Goal: Task Accomplishment & Management: Use online tool/utility

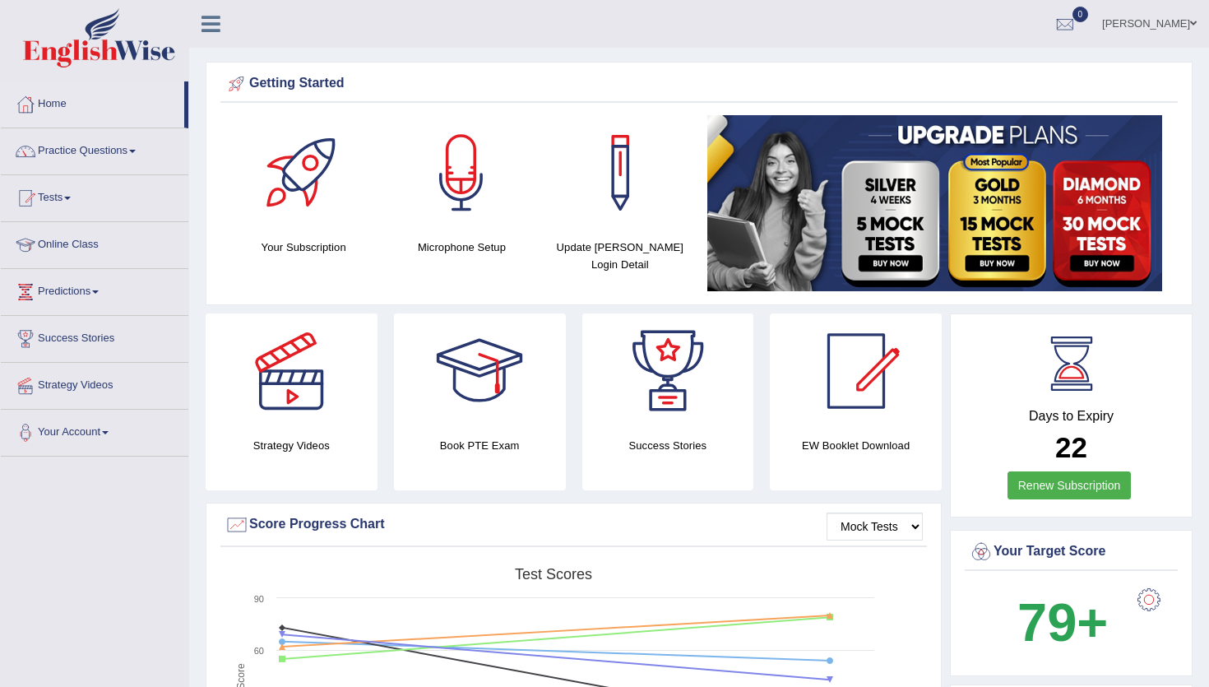
click at [872, 34] on ul "Abinav Pradip Toggle navigation Username: AbhiEW Access Type: Online Subscripti…" at bounding box center [852, 23] width 714 height 47
click at [117, 163] on link "Practice Questions" at bounding box center [94, 148] width 187 height 41
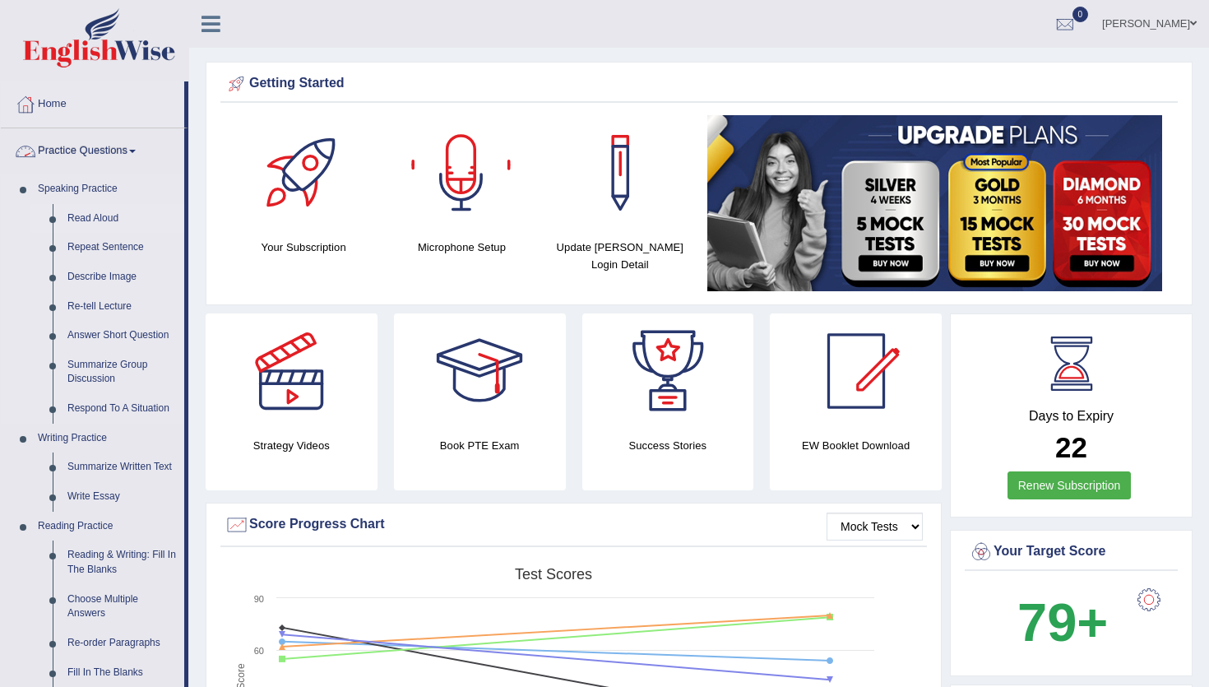
click at [101, 222] on link "Read Aloud" at bounding box center [122, 219] width 124 height 30
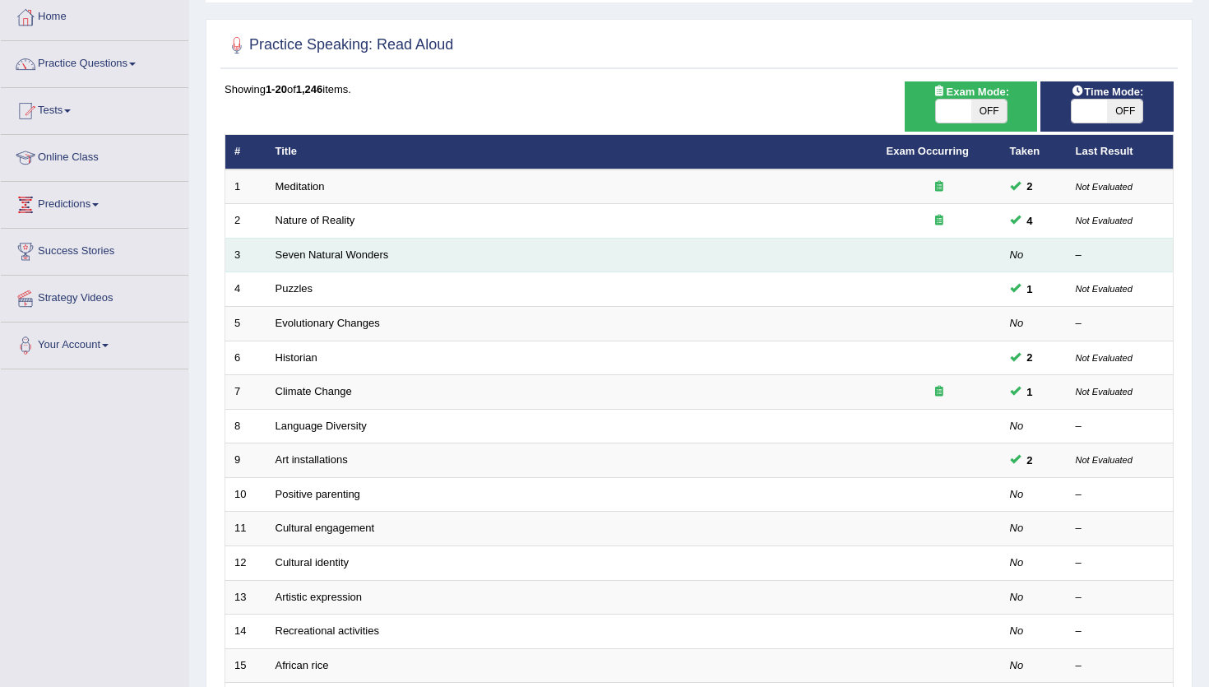
scroll to position [85, 0]
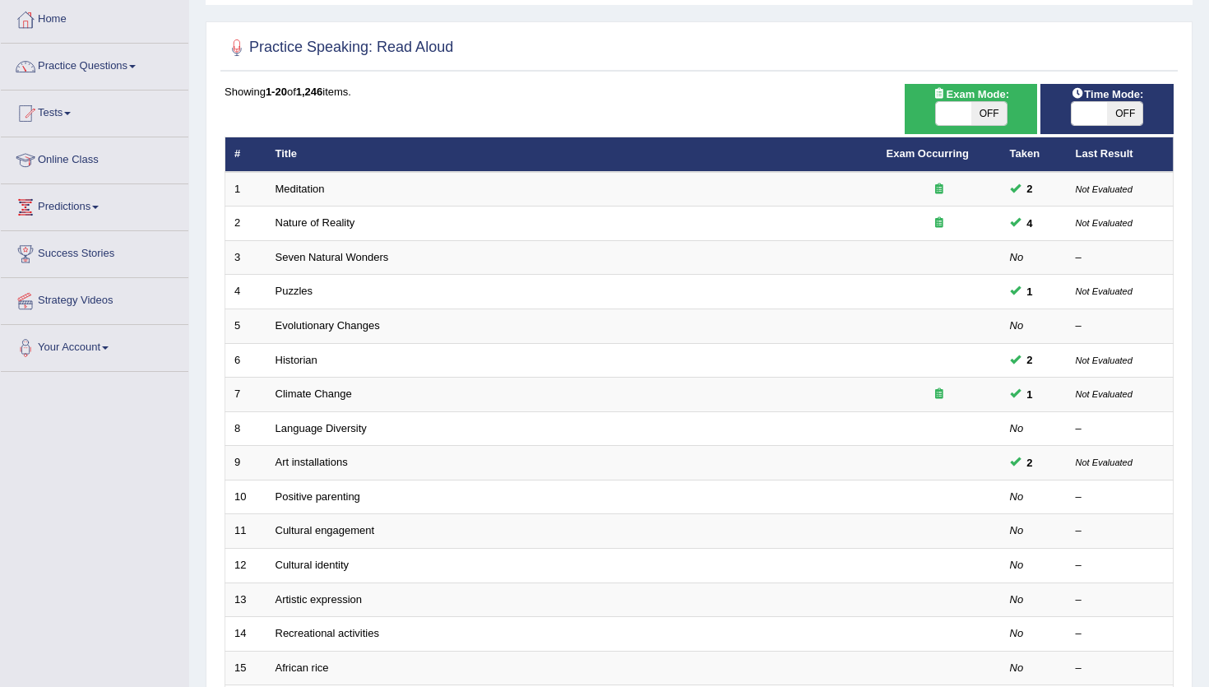
click at [986, 118] on span "OFF" at bounding box center [988, 113] width 35 height 23
checkbox input "true"
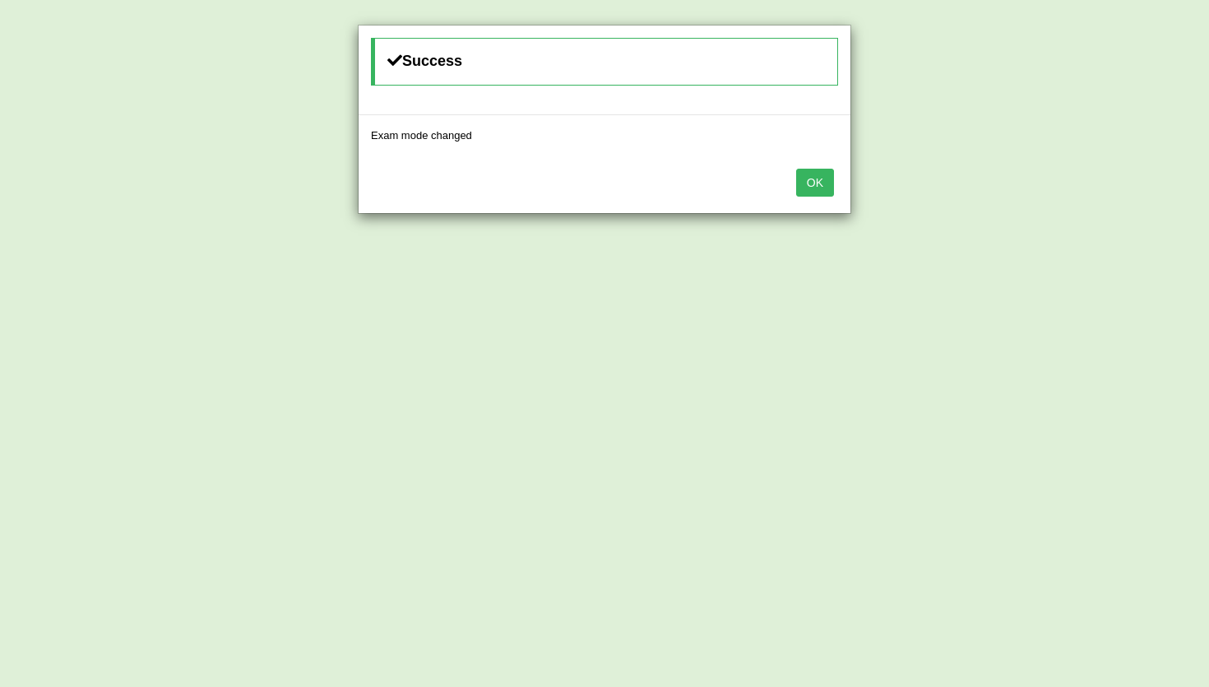
click at [816, 171] on button "OK" at bounding box center [815, 183] width 38 height 28
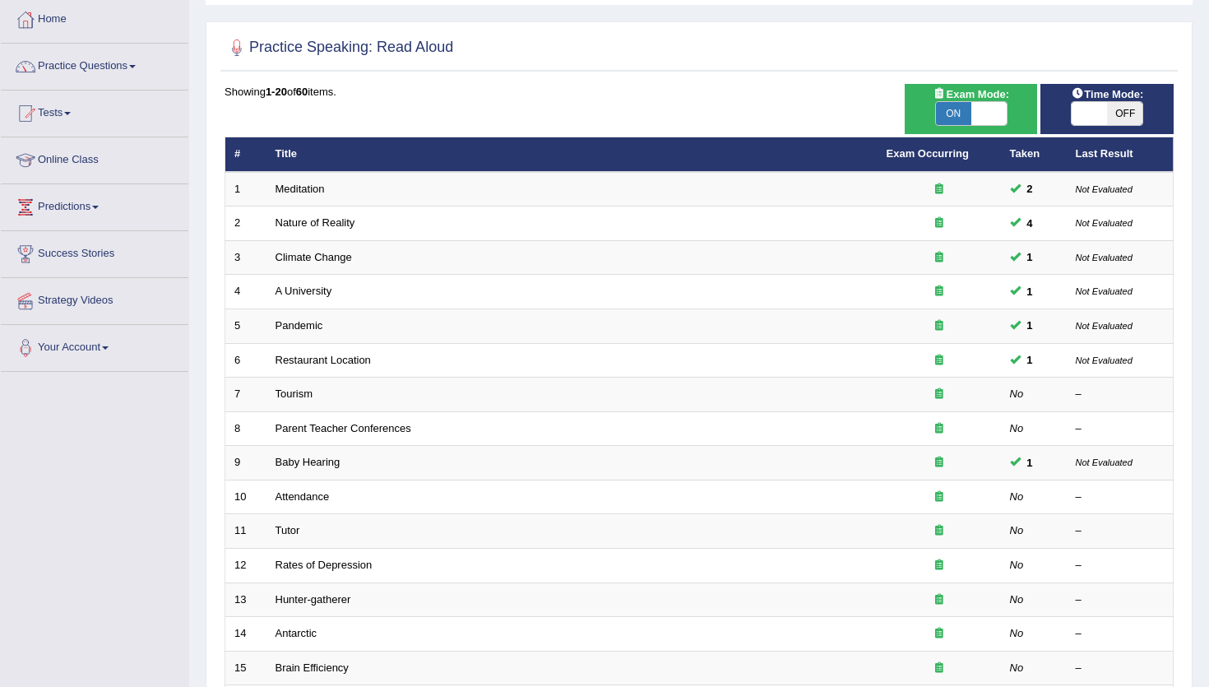
click at [1116, 112] on span "OFF" at bounding box center [1124, 113] width 35 height 23
checkbox input "true"
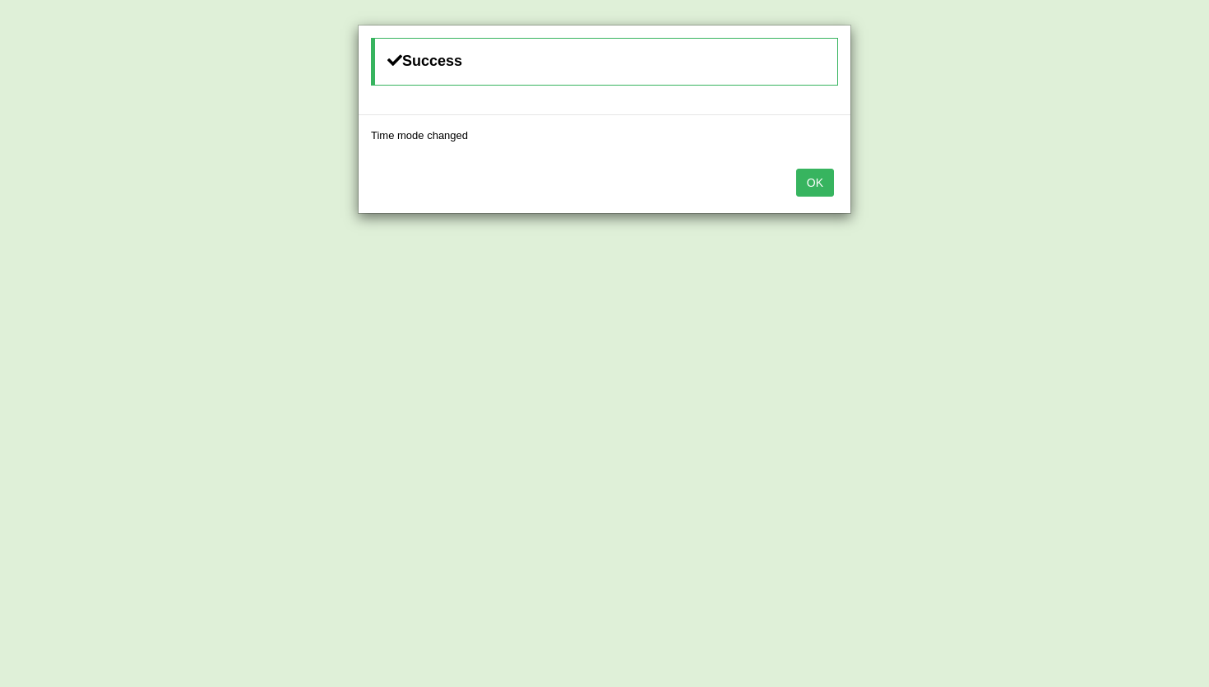
click at [817, 185] on button "OK" at bounding box center [815, 183] width 38 height 28
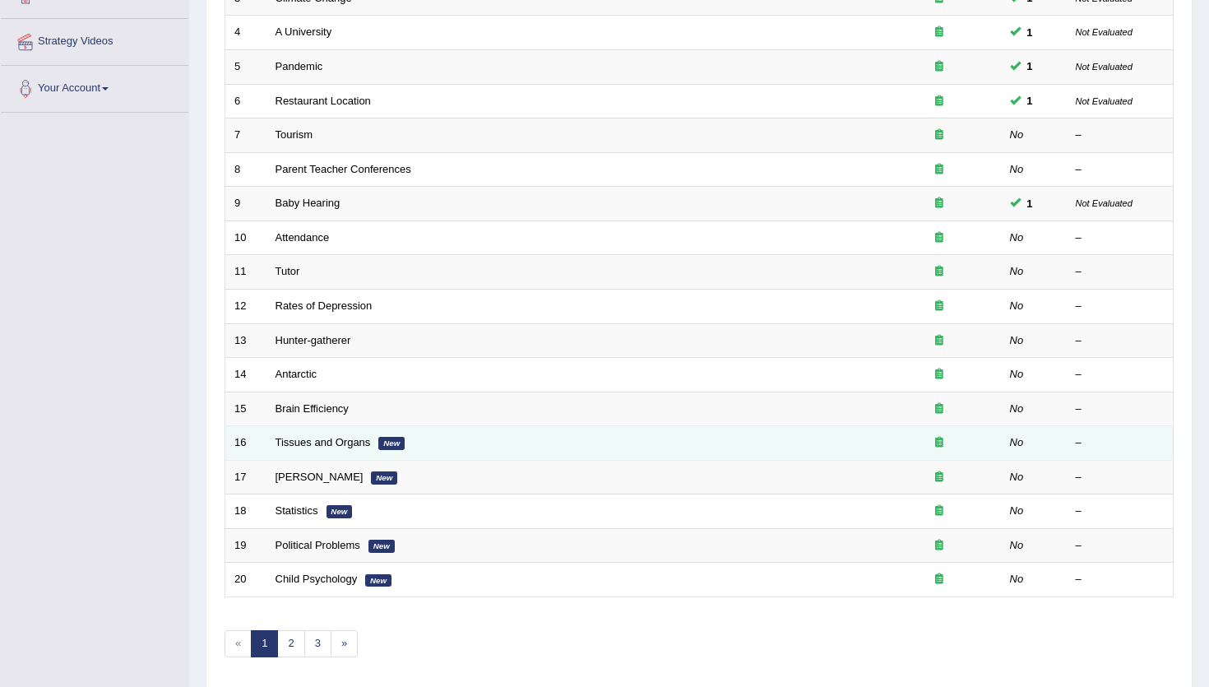
scroll to position [356, 0]
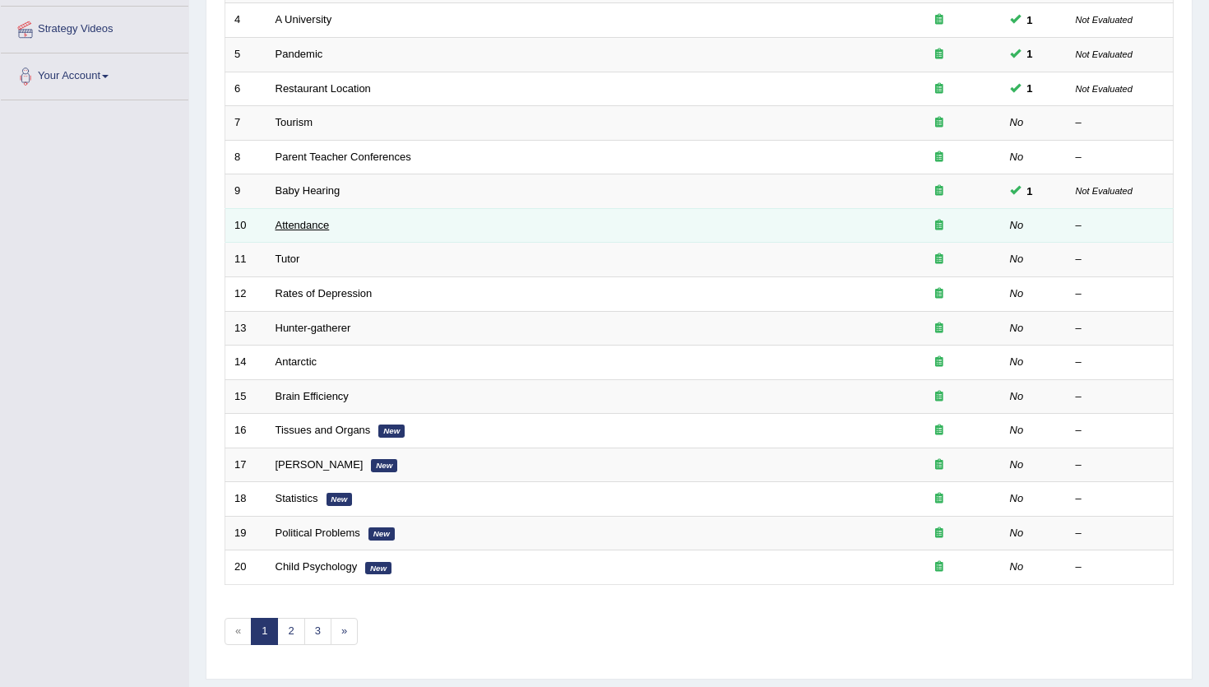
click at [314, 227] on link "Attendance" at bounding box center [302, 225] width 54 height 12
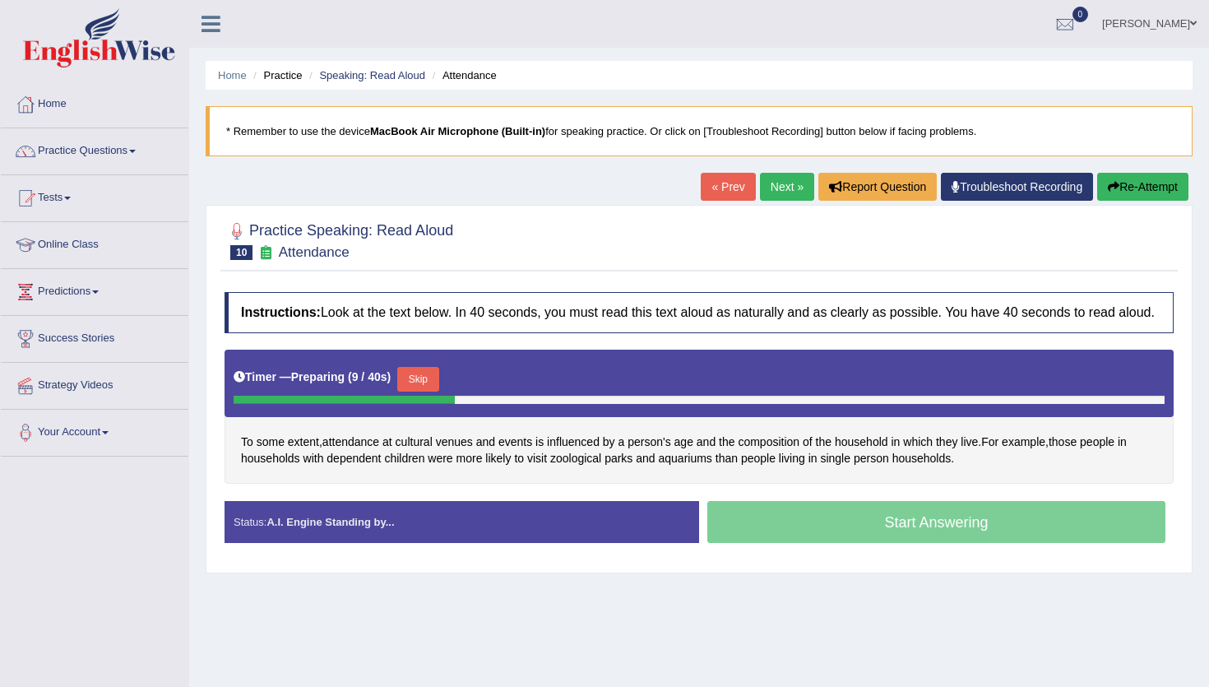
click at [428, 391] on button "Skip" at bounding box center [417, 379] width 41 height 25
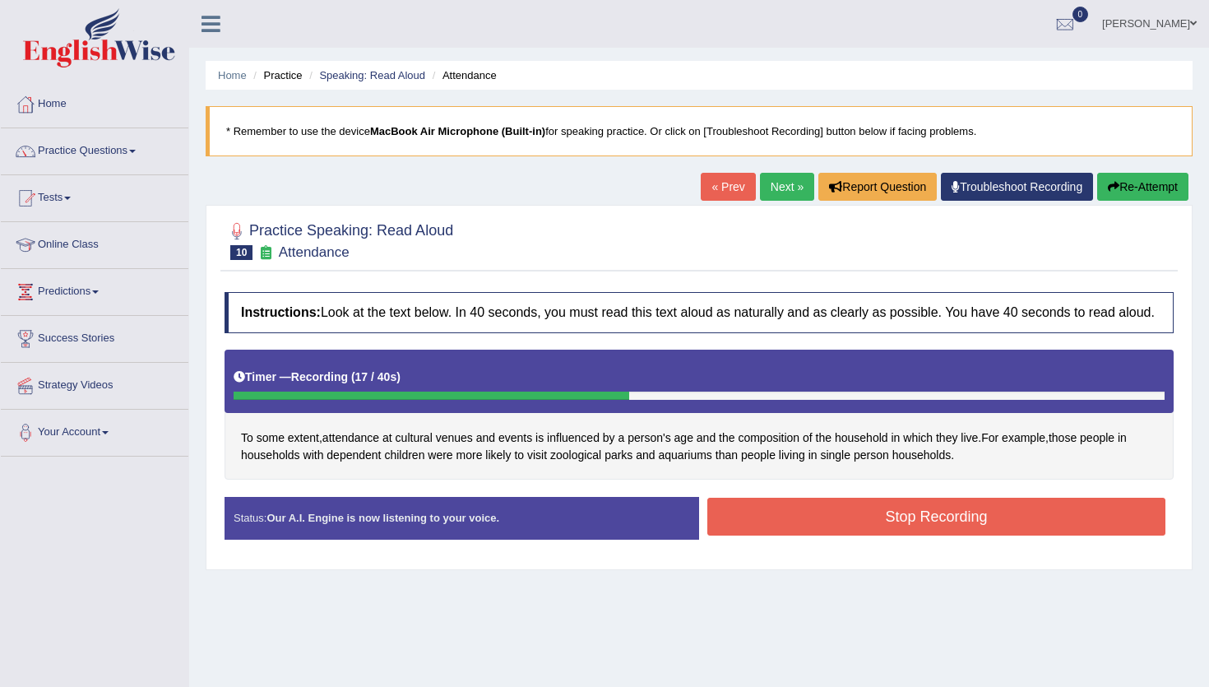
click at [828, 522] on button "Stop Recording" at bounding box center [936, 517] width 458 height 38
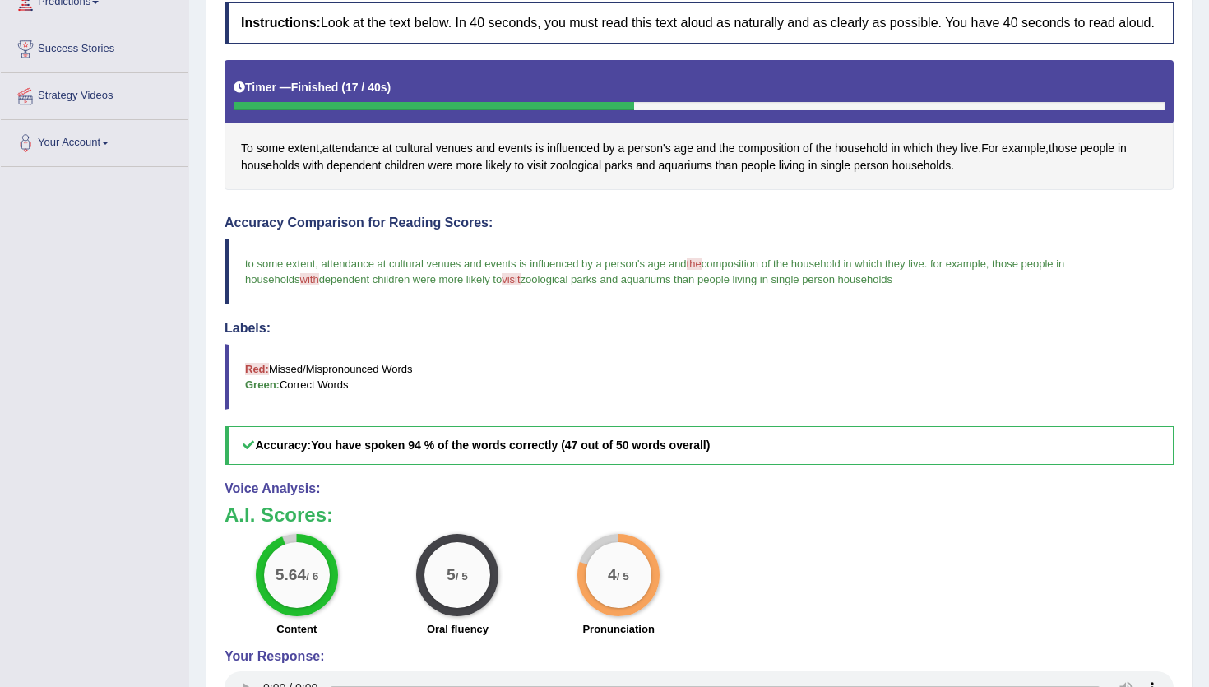
scroll to position [160, 0]
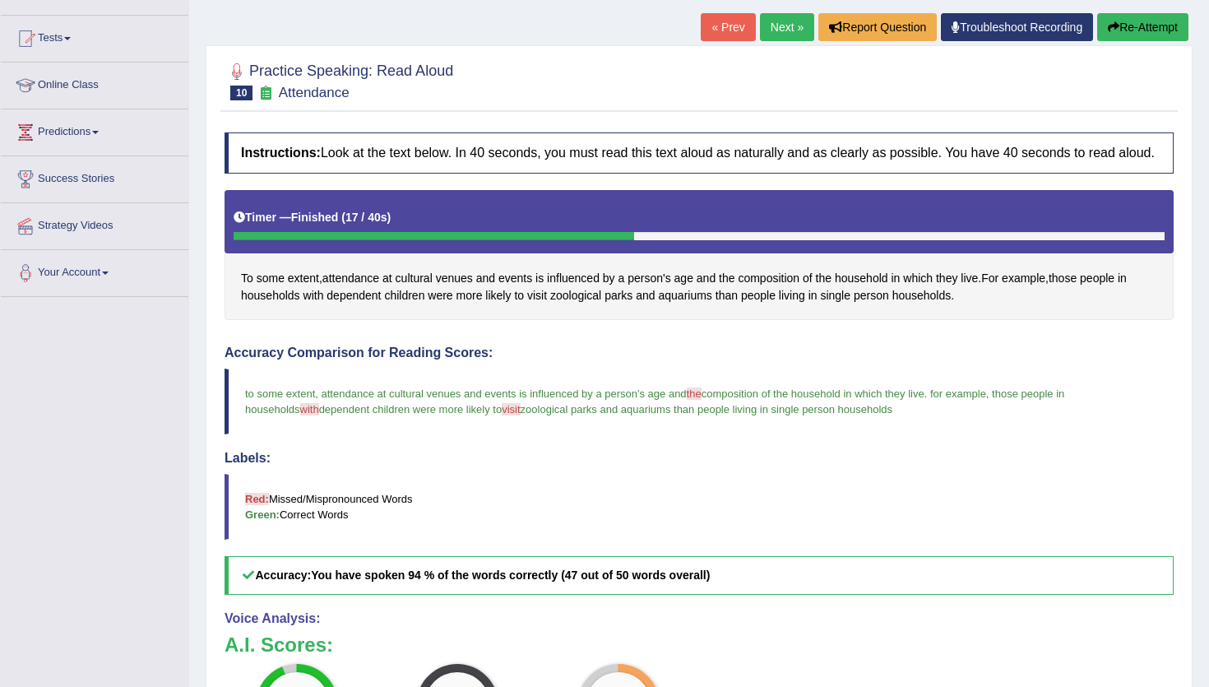
click at [776, 27] on link "Next »" at bounding box center [787, 27] width 54 height 28
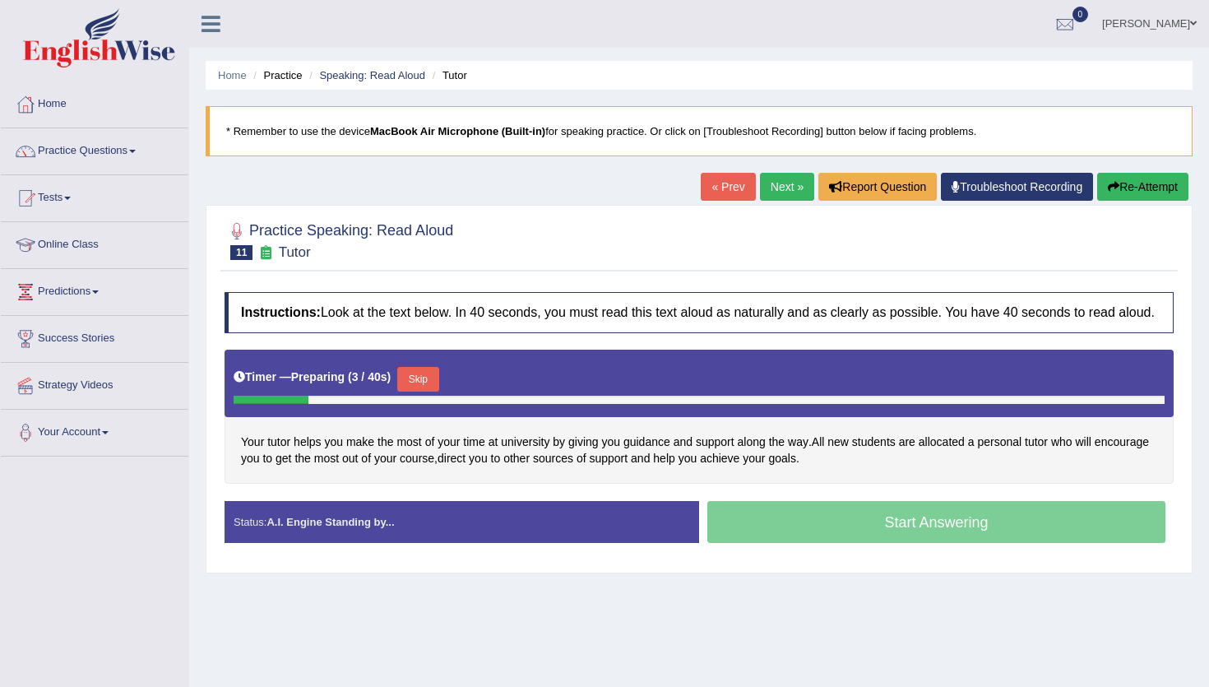
click at [422, 391] on button "Skip" at bounding box center [417, 379] width 41 height 25
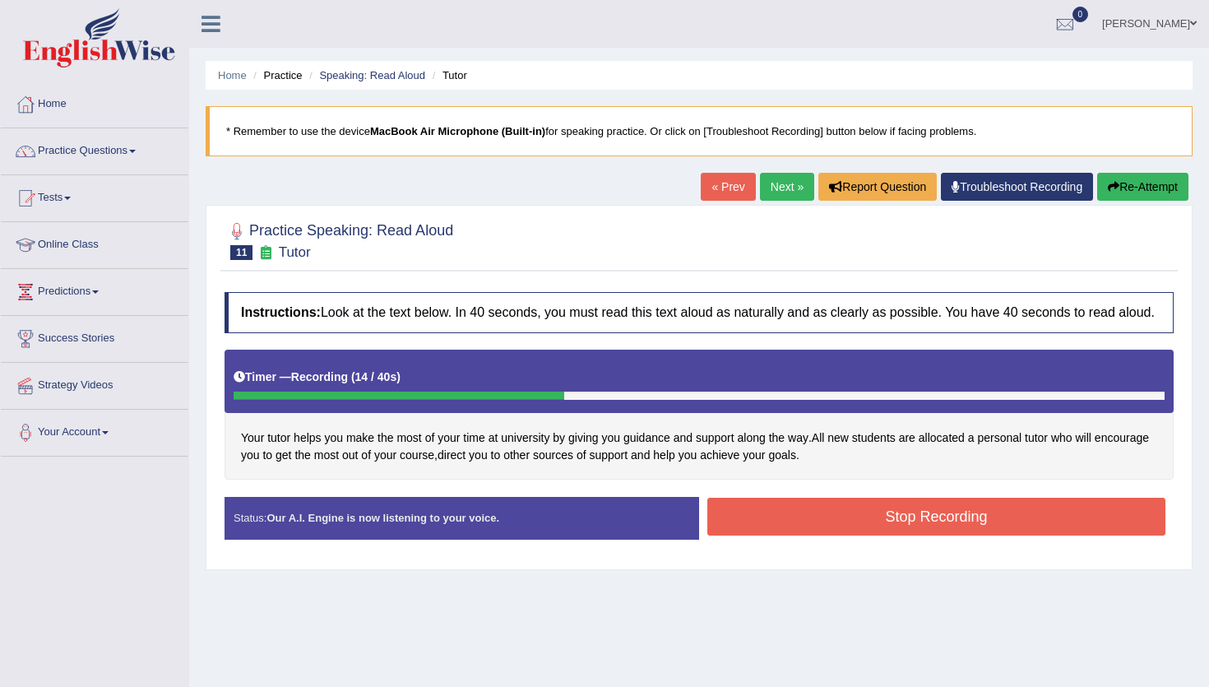
click at [803, 521] on button "Stop Recording" at bounding box center [936, 517] width 458 height 38
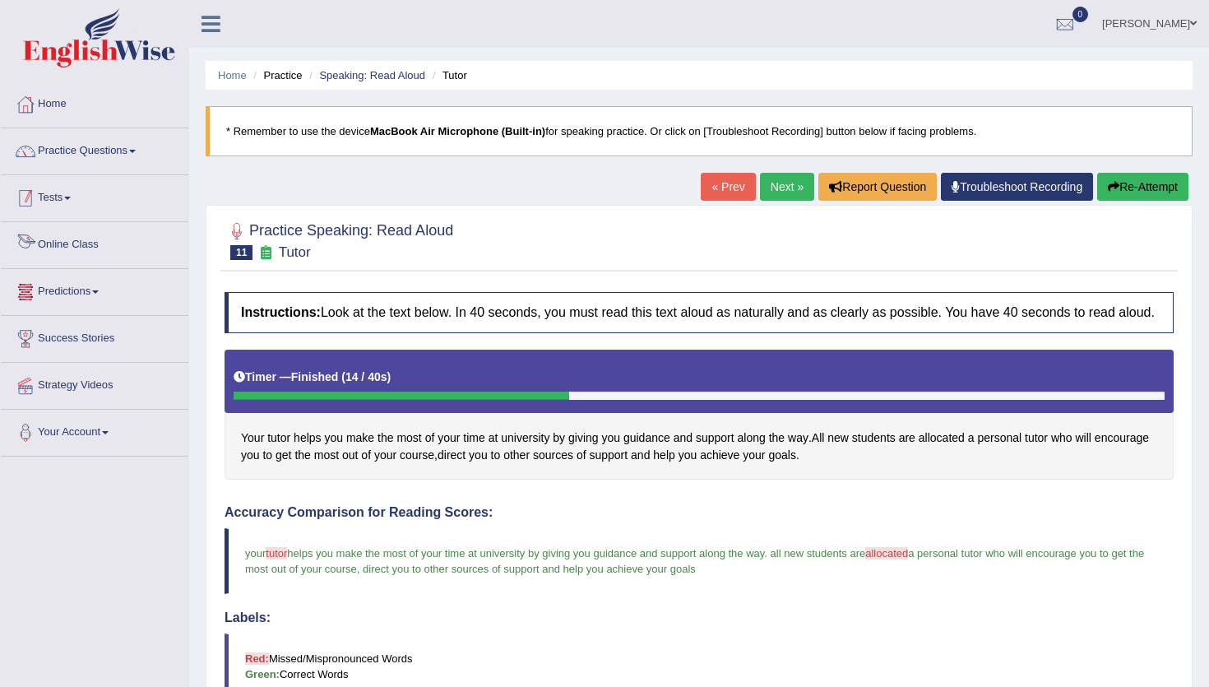
click at [65, 201] on link "Tests" at bounding box center [94, 195] width 187 height 41
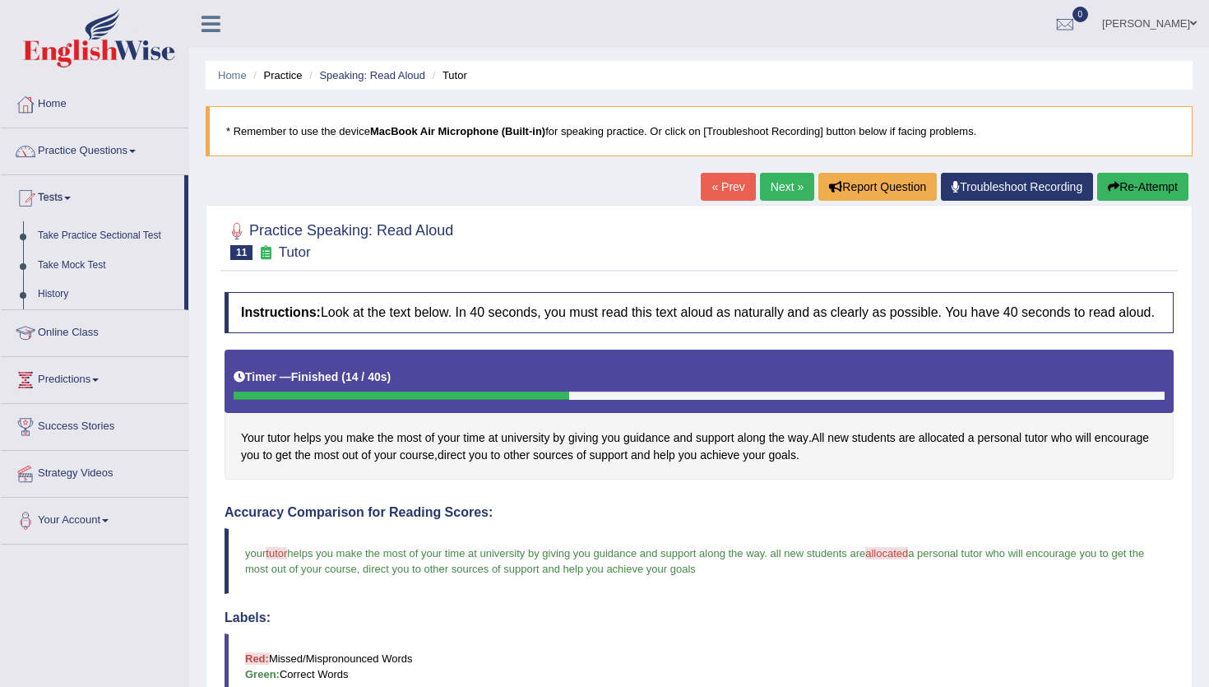
click at [89, 266] on link "Take Mock Test" at bounding box center [107, 266] width 154 height 30
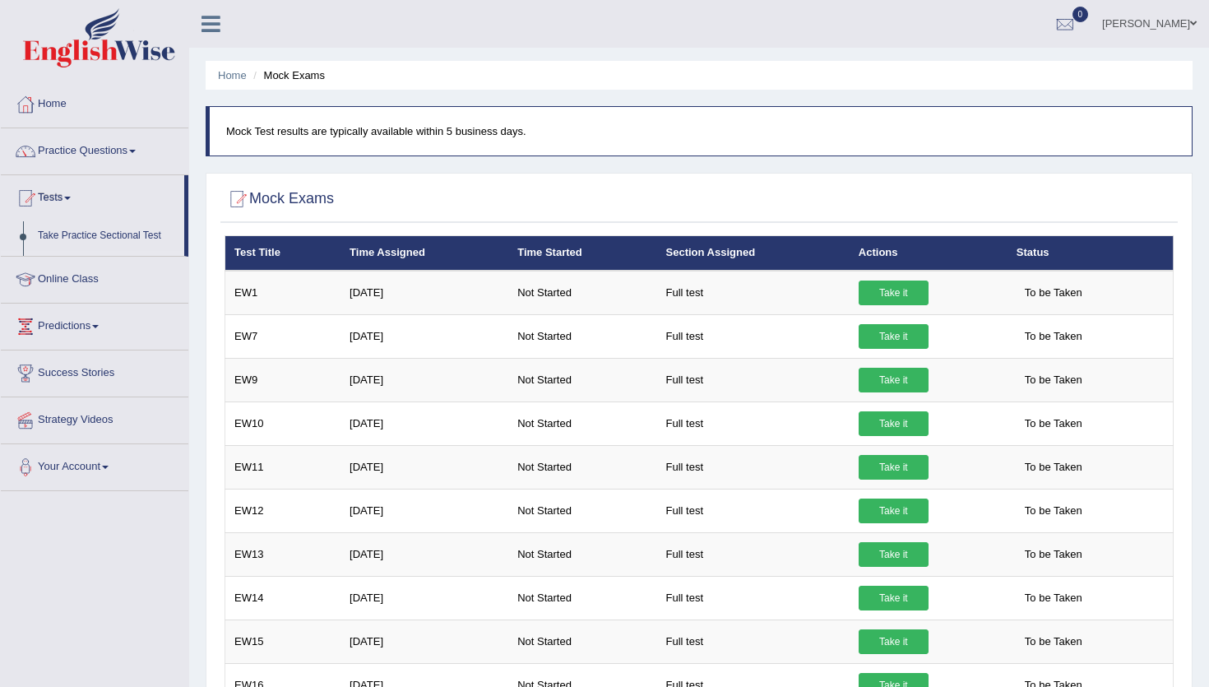
click at [36, 173] on li "Practice Questions Speaking Practice Read Aloud Repeat Sentence Describe Image …" at bounding box center [94, 151] width 187 height 47
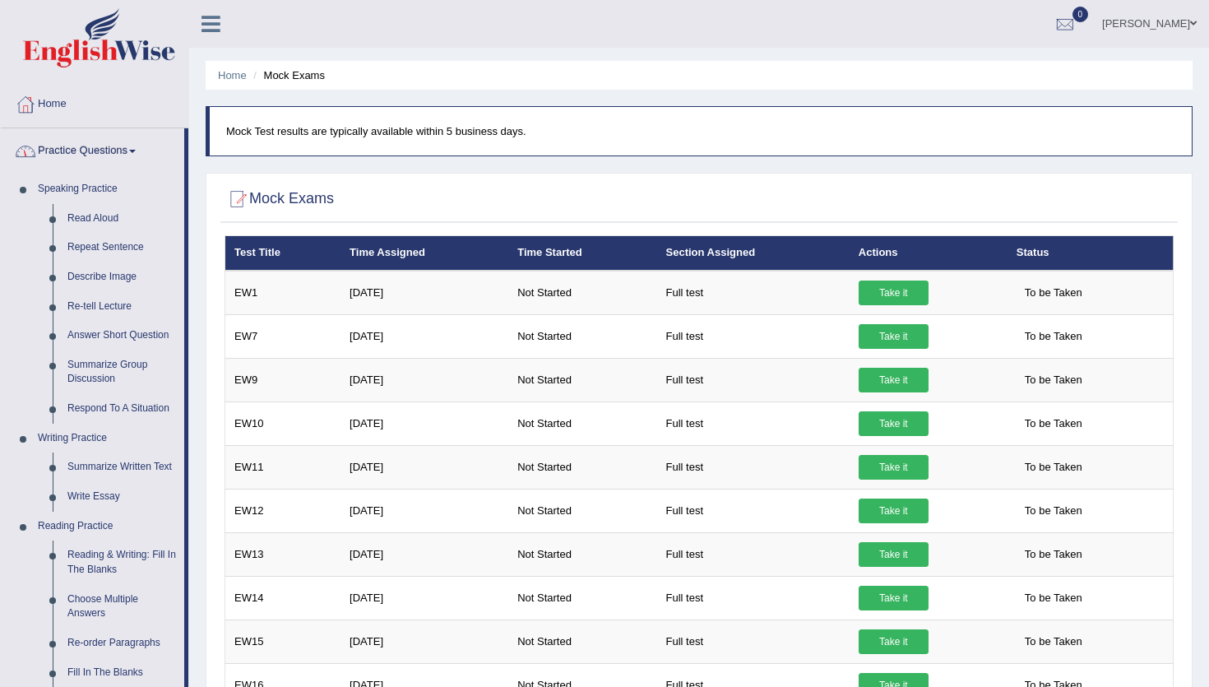
click at [46, 152] on link "Practice Questions" at bounding box center [92, 148] width 183 height 41
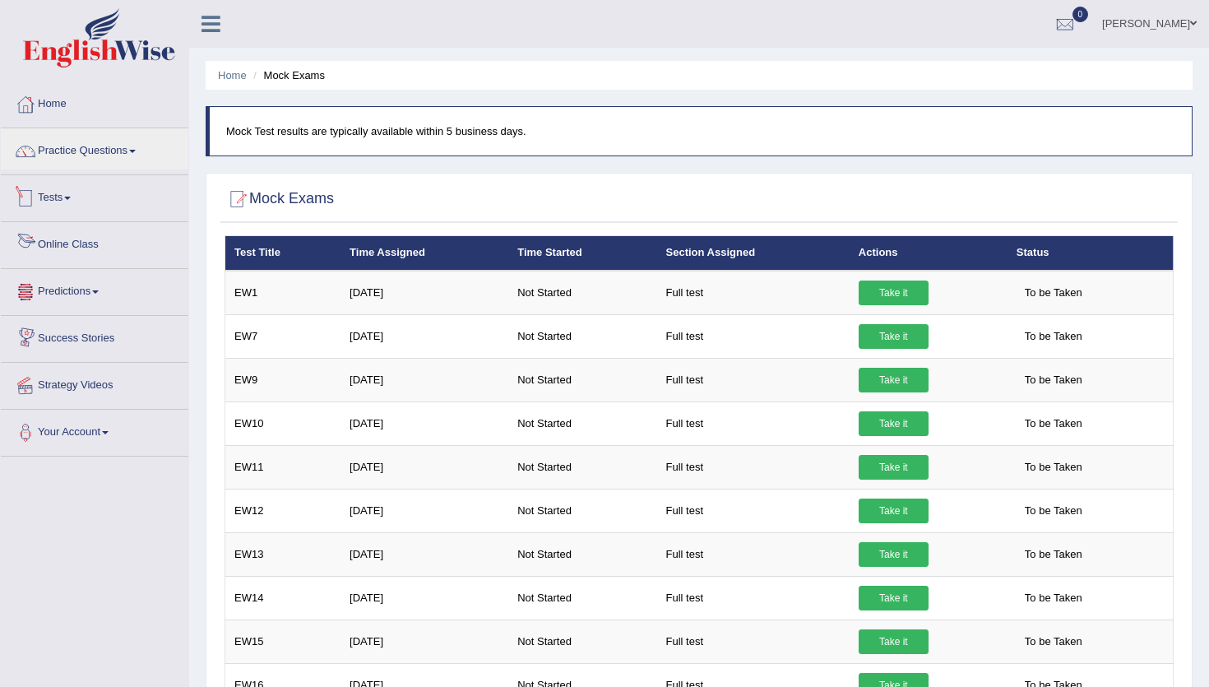
click at [62, 208] on link "Tests" at bounding box center [94, 195] width 187 height 41
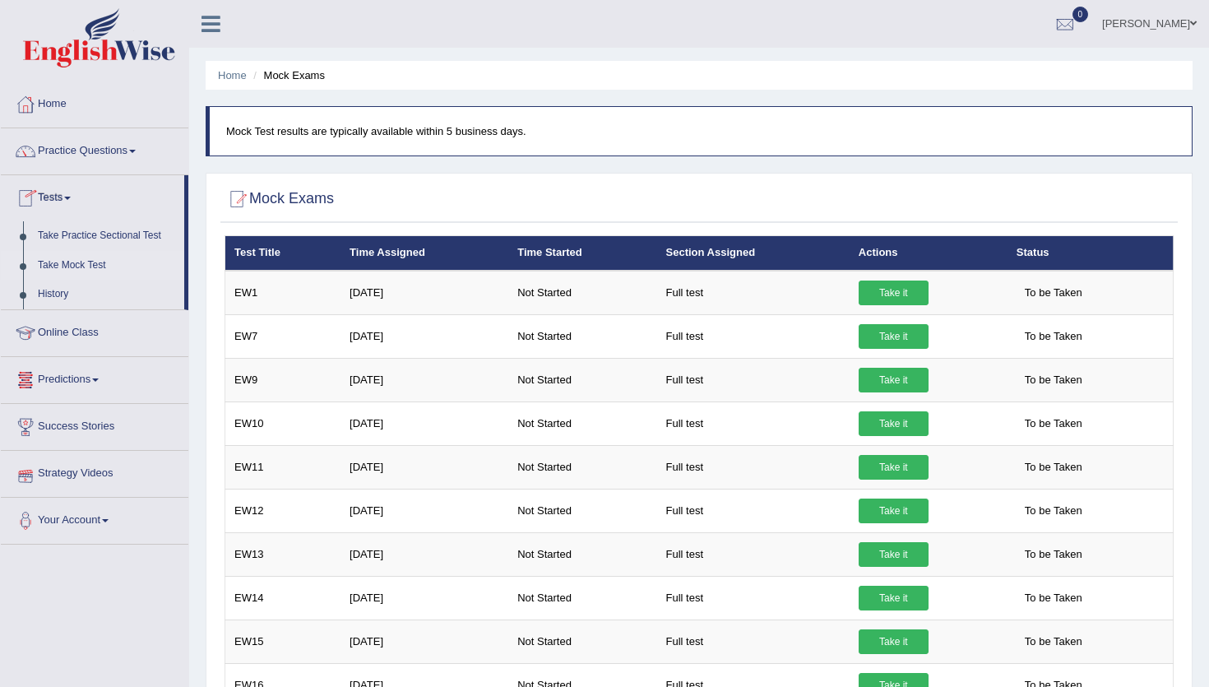
click at [86, 261] on link "Take Mock Test" at bounding box center [107, 266] width 154 height 30
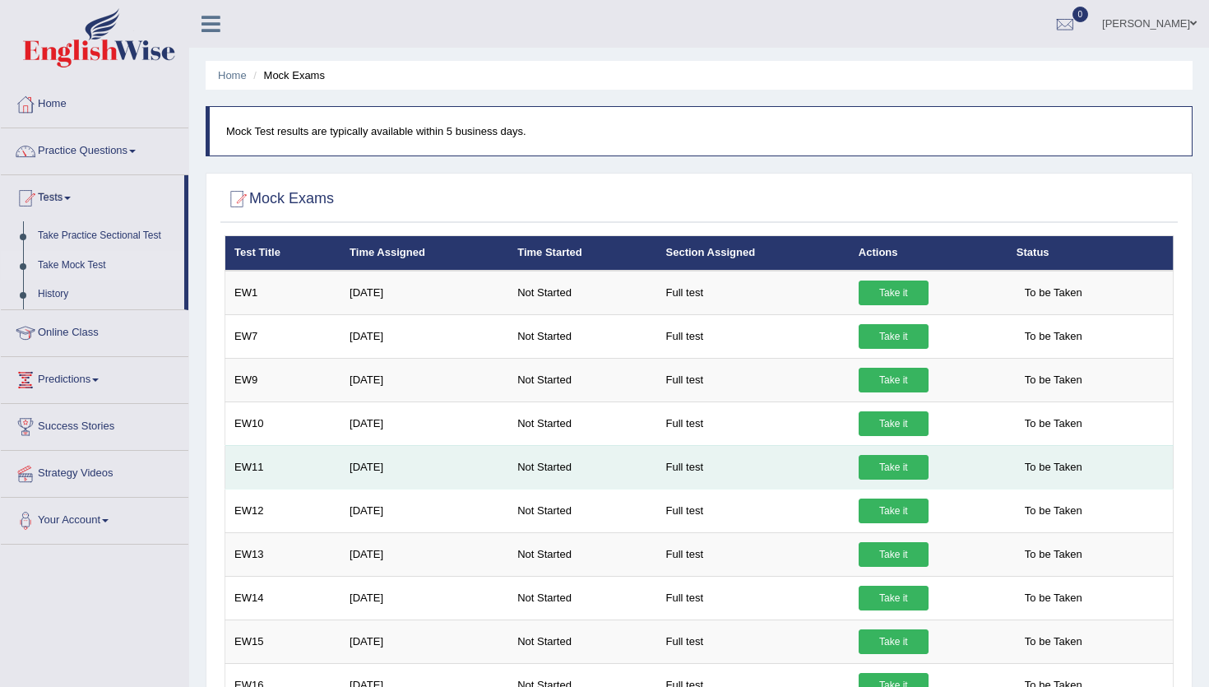
click at [913, 473] on link "Take it" at bounding box center [894, 467] width 70 height 25
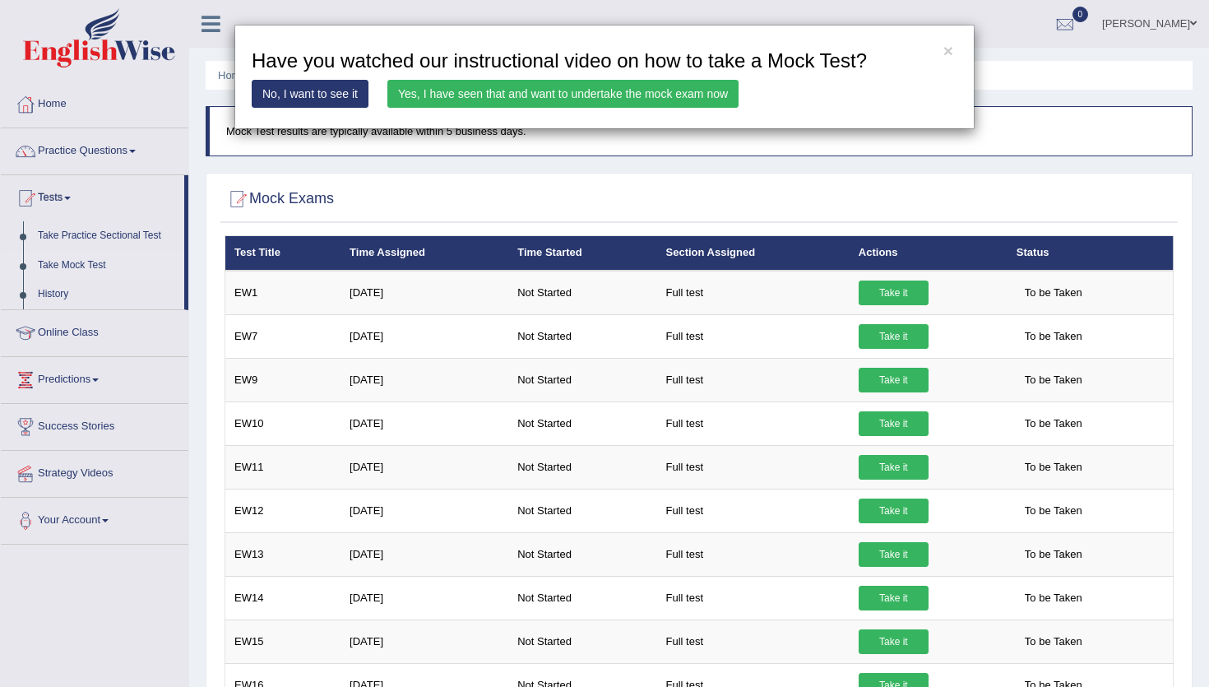
click at [624, 94] on link "Yes, I have seen that and want to undertake the mock exam now" at bounding box center [562, 94] width 351 height 28
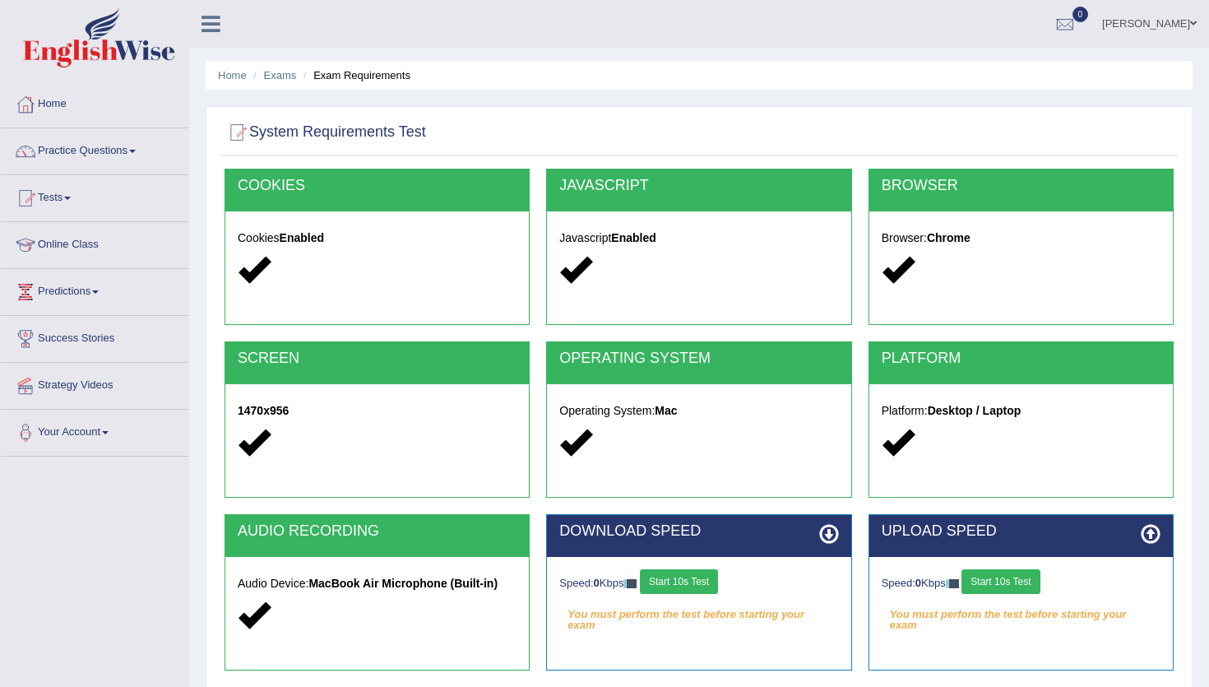
click at [717, 579] on button "Start 10s Test" at bounding box center [679, 581] width 78 height 25
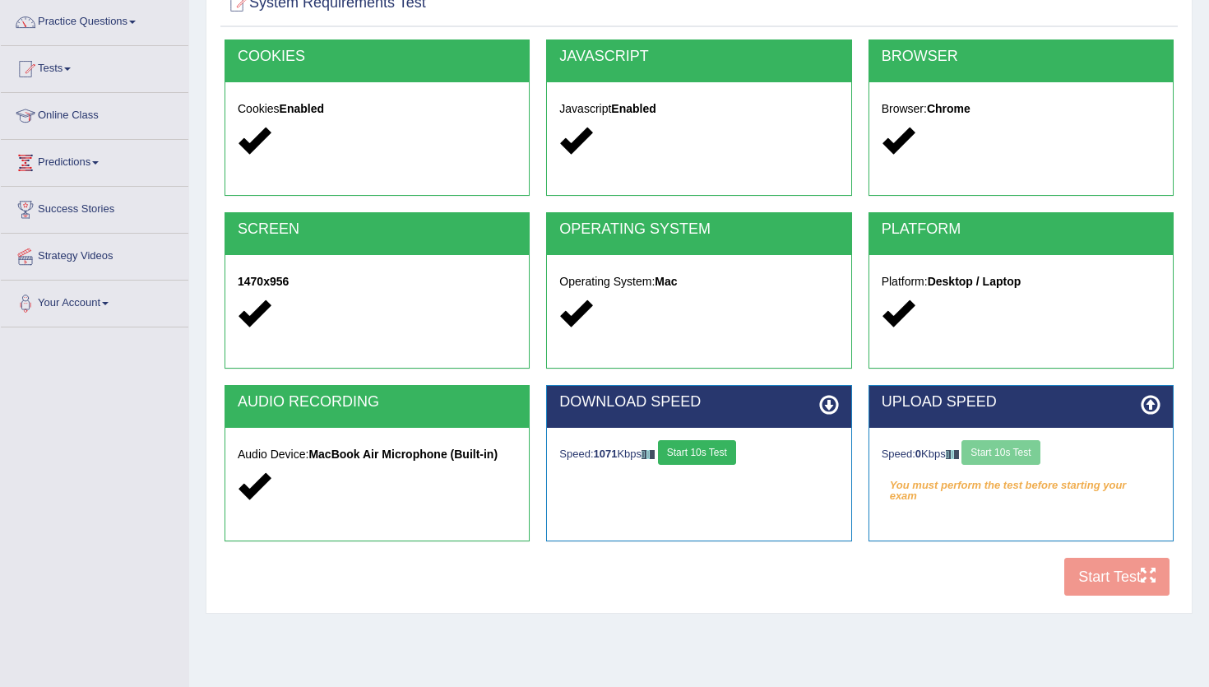
scroll to position [132, 0]
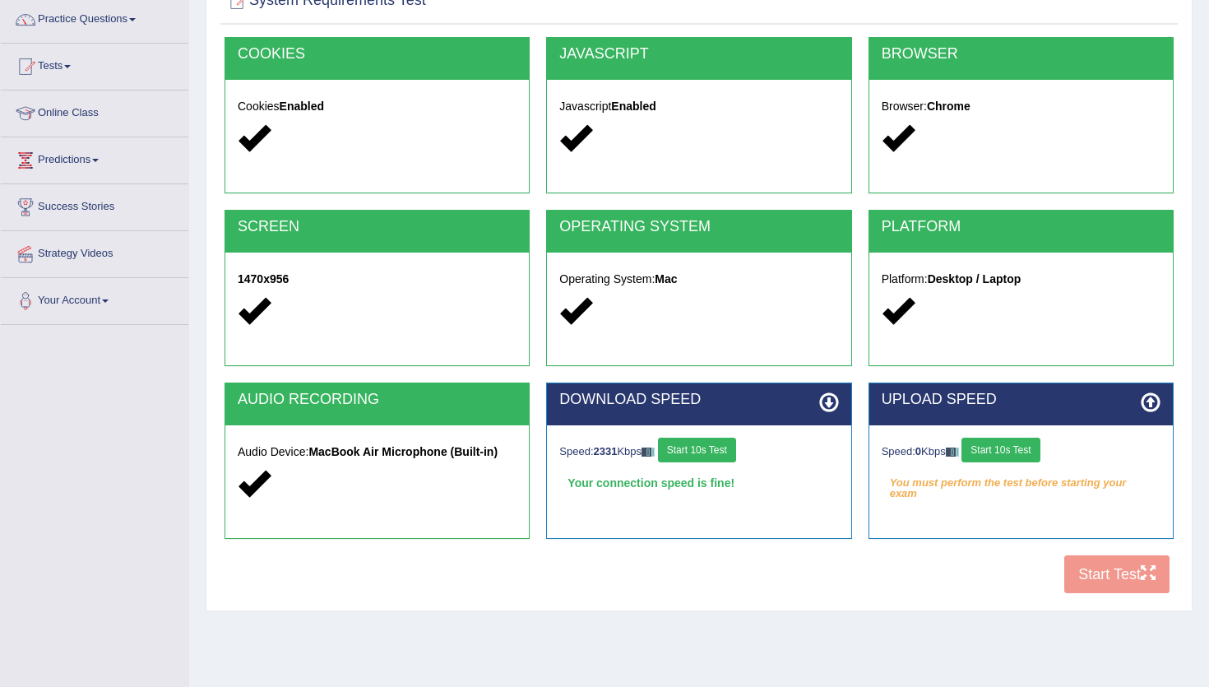
click at [1018, 451] on button "Start 10s Test" at bounding box center [1000, 449] width 78 height 25
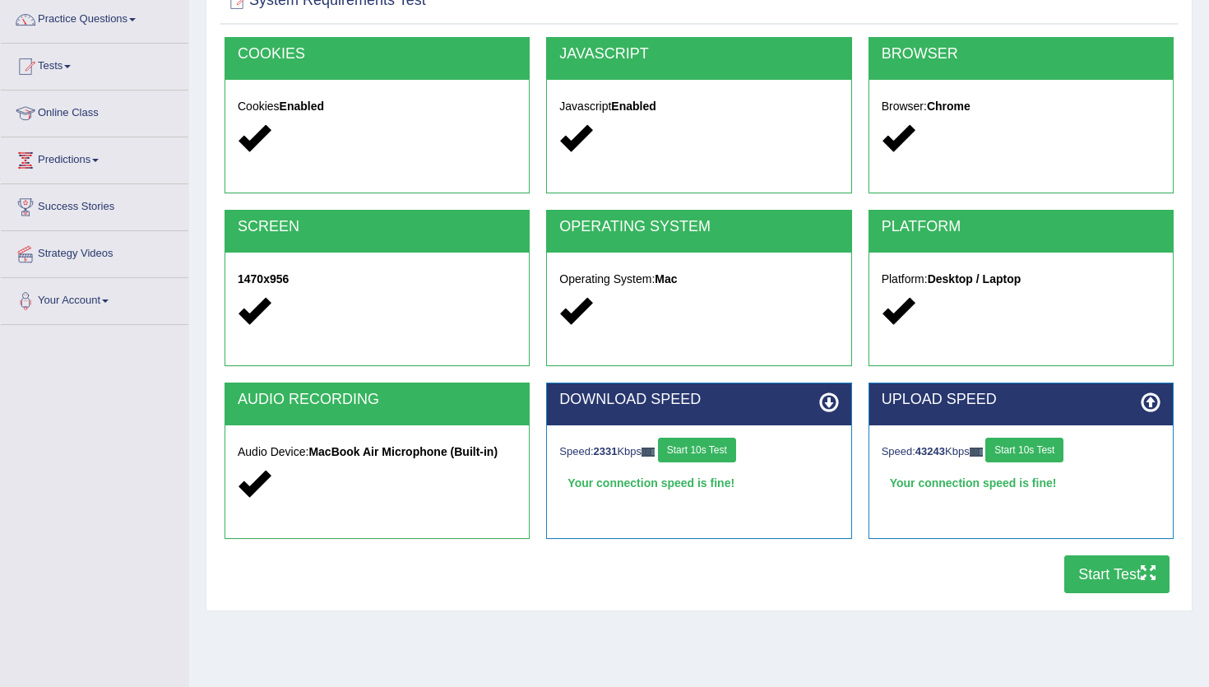
click at [1064, 567] on button "Start Test" at bounding box center [1116, 574] width 105 height 38
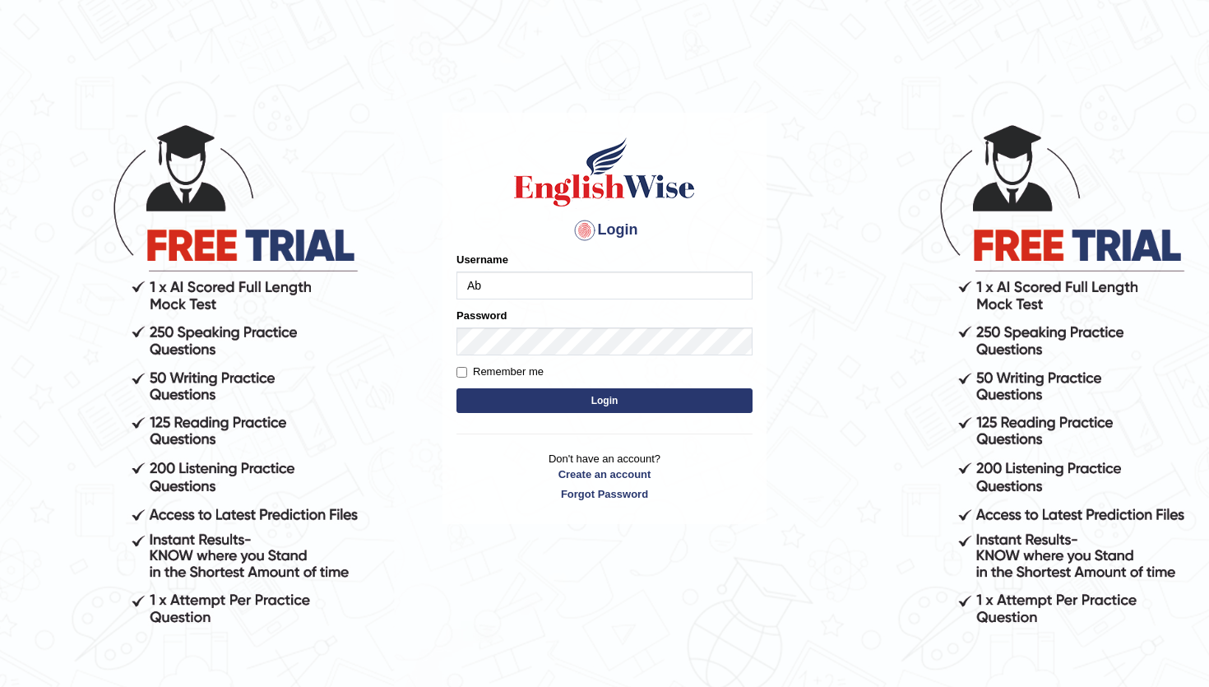
type input "A"
type input "[DEMOGRAPHIC_DATA]"
click at [664, 403] on button "Login" at bounding box center [604, 400] width 296 height 25
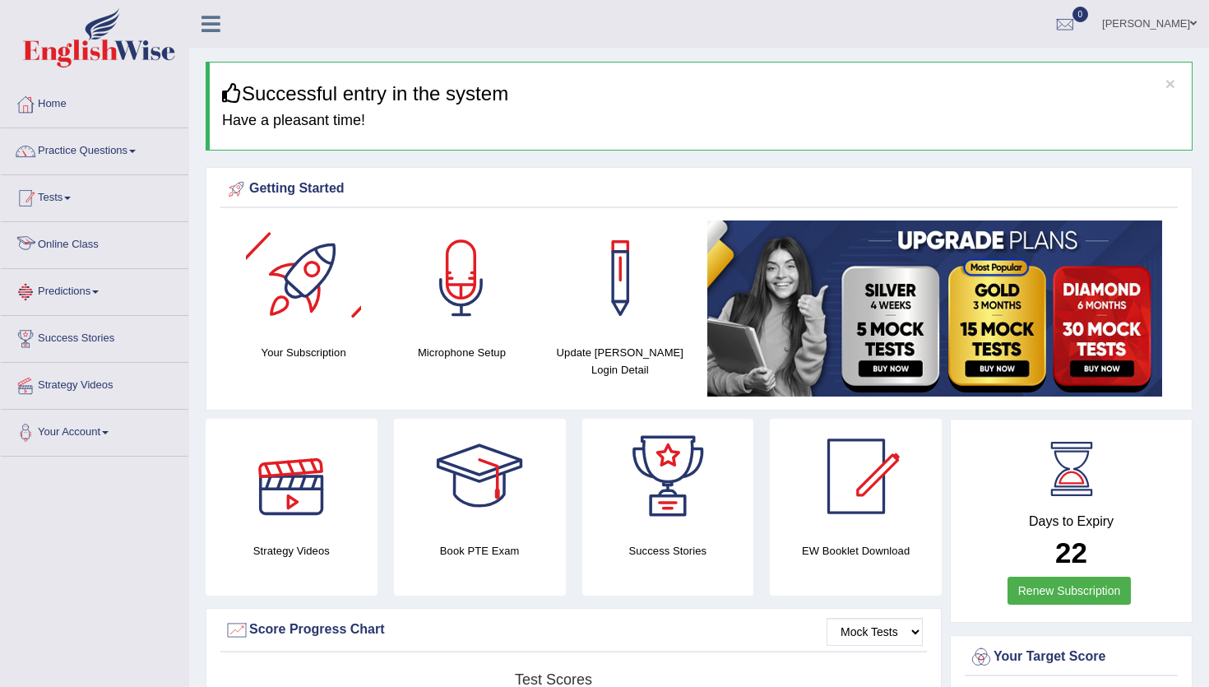
click at [68, 206] on link "Tests" at bounding box center [94, 195] width 187 height 41
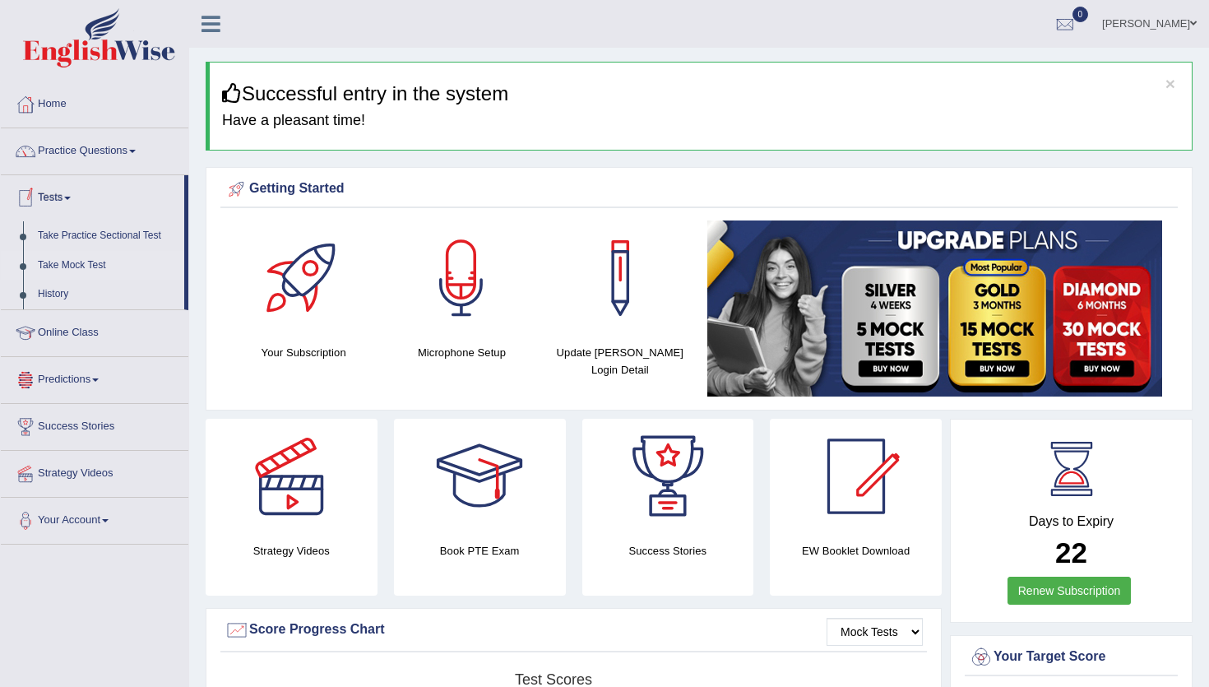
click at [76, 270] on link "Take Mock Test" at bounding box center [107, 266] width 154 height 30
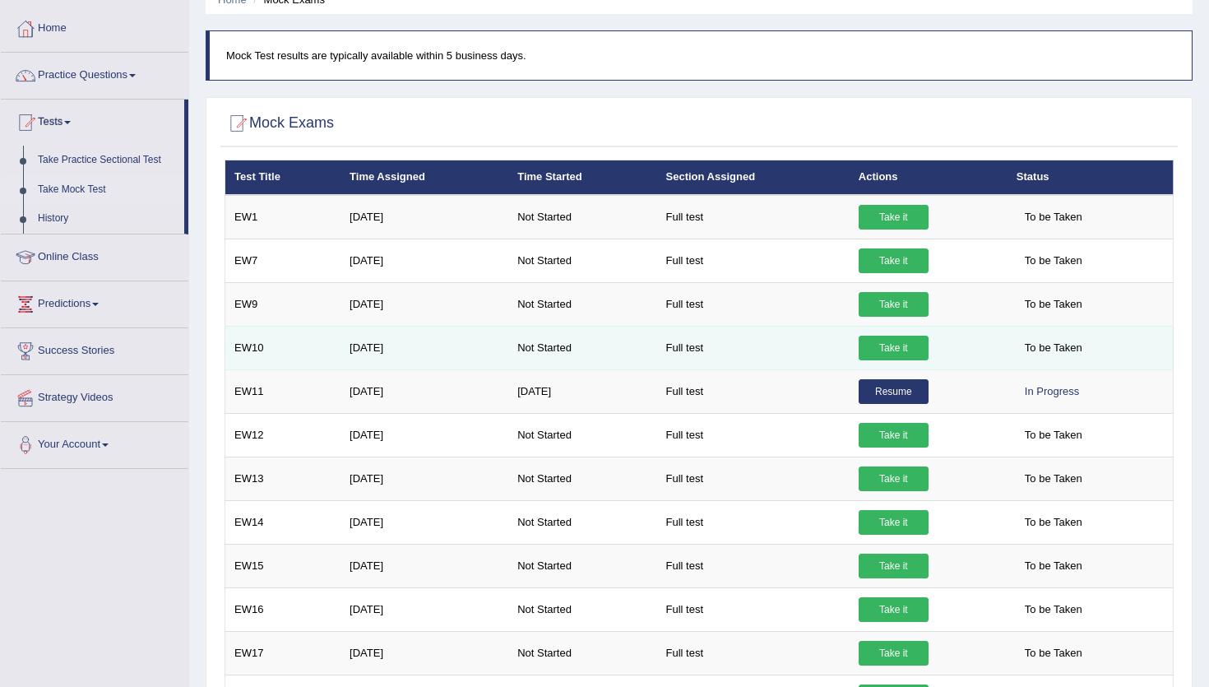
scroll to position [80, 0]
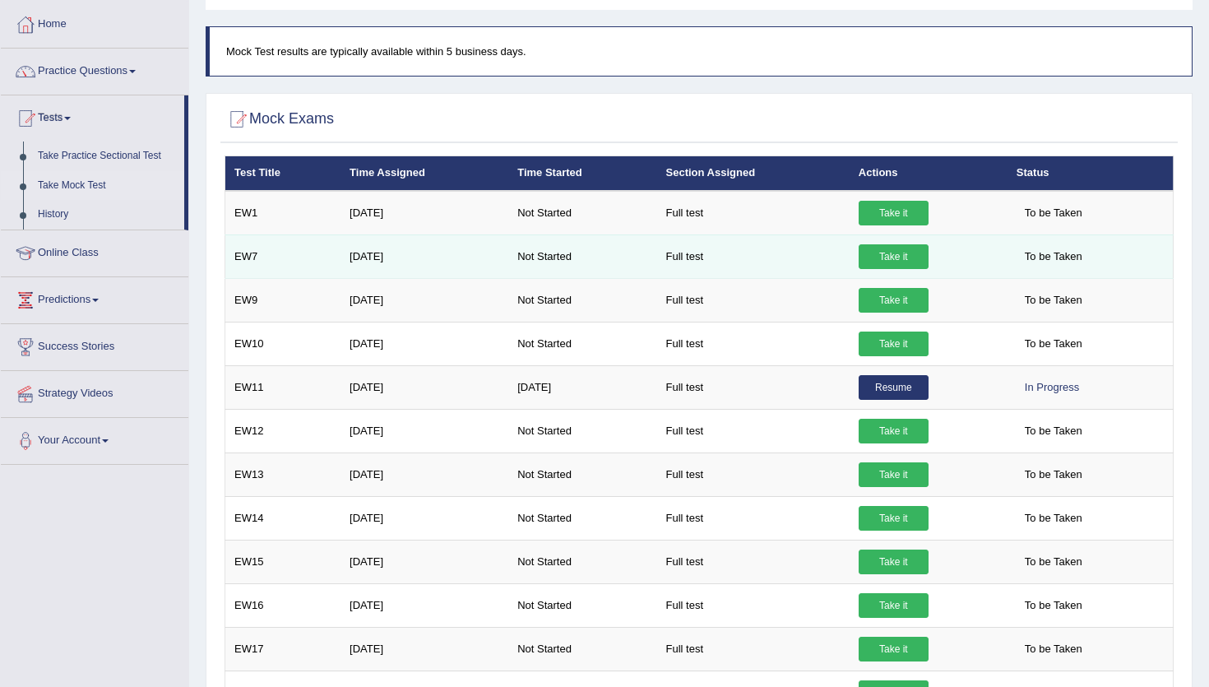
click at [905, 250] on link "Take it" at bounding box center [894, 256] width 70 height 25
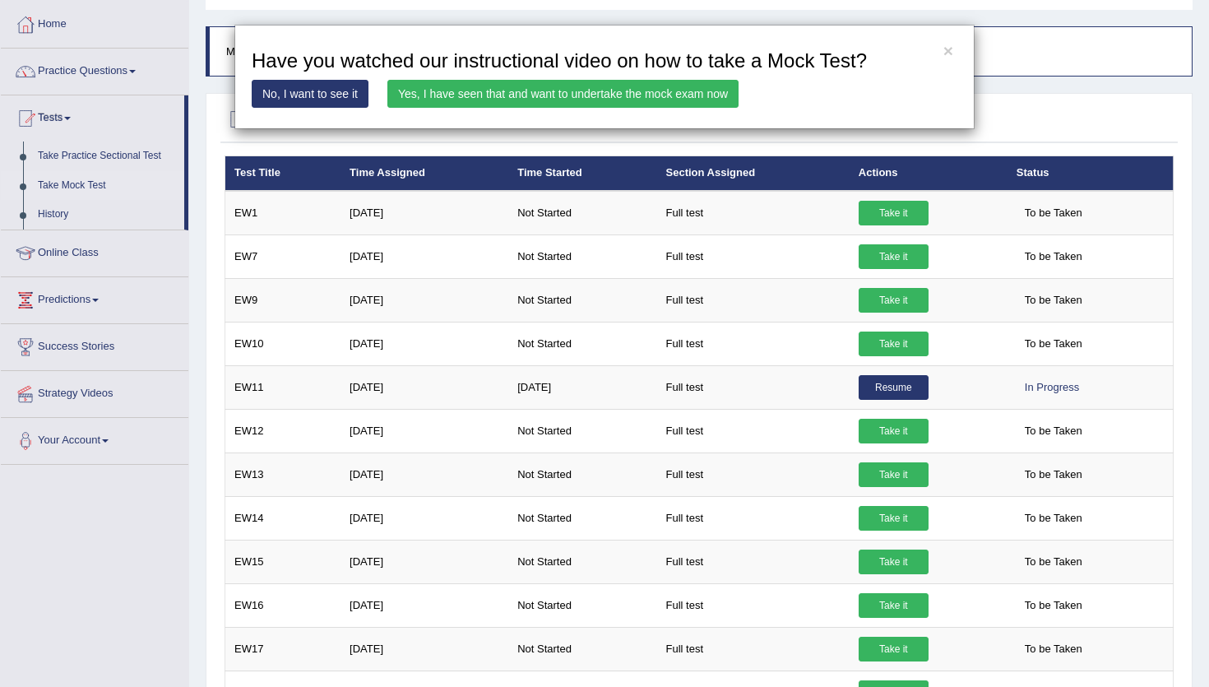
click at [638, 96] on link "Yes, I have seen that and want to undertake the mock exam now" at bounding box center [562, 94] width 351 height 28
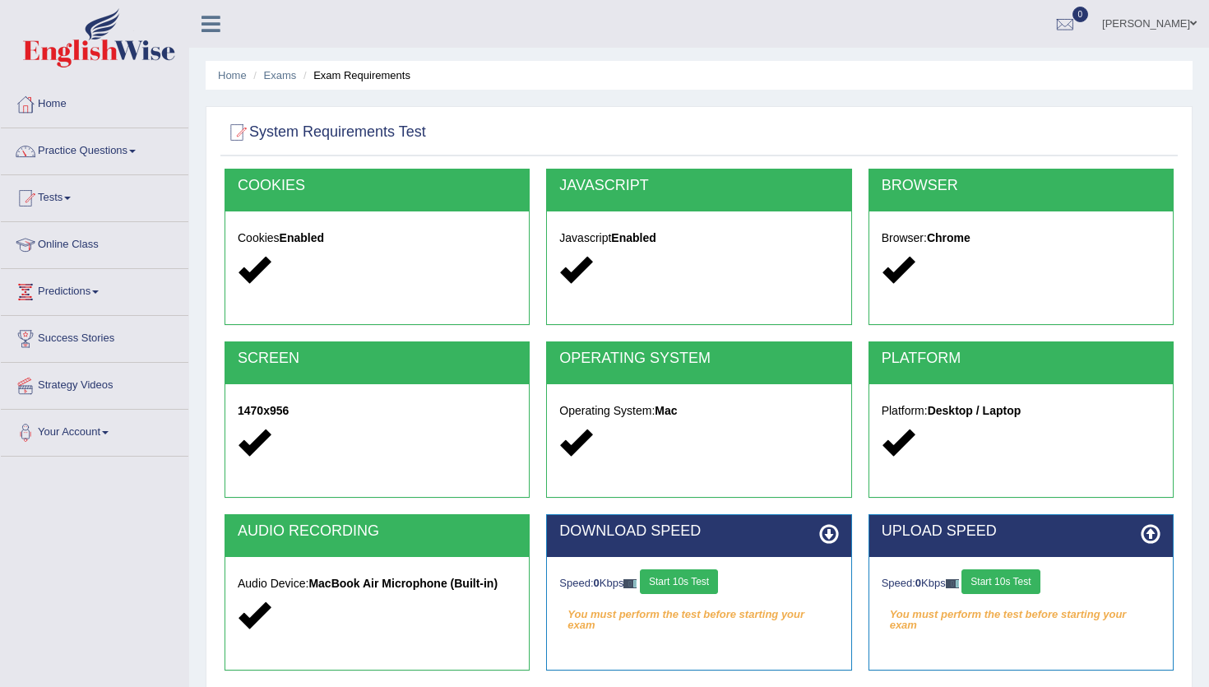
click at [706, 580] on button "Start 10s Test" at bounding box center [679, 581] width 78 height 25
click at [1008, 585] on button "Start 10s Test" at bounding box center [1000, 581] width 78 height 25
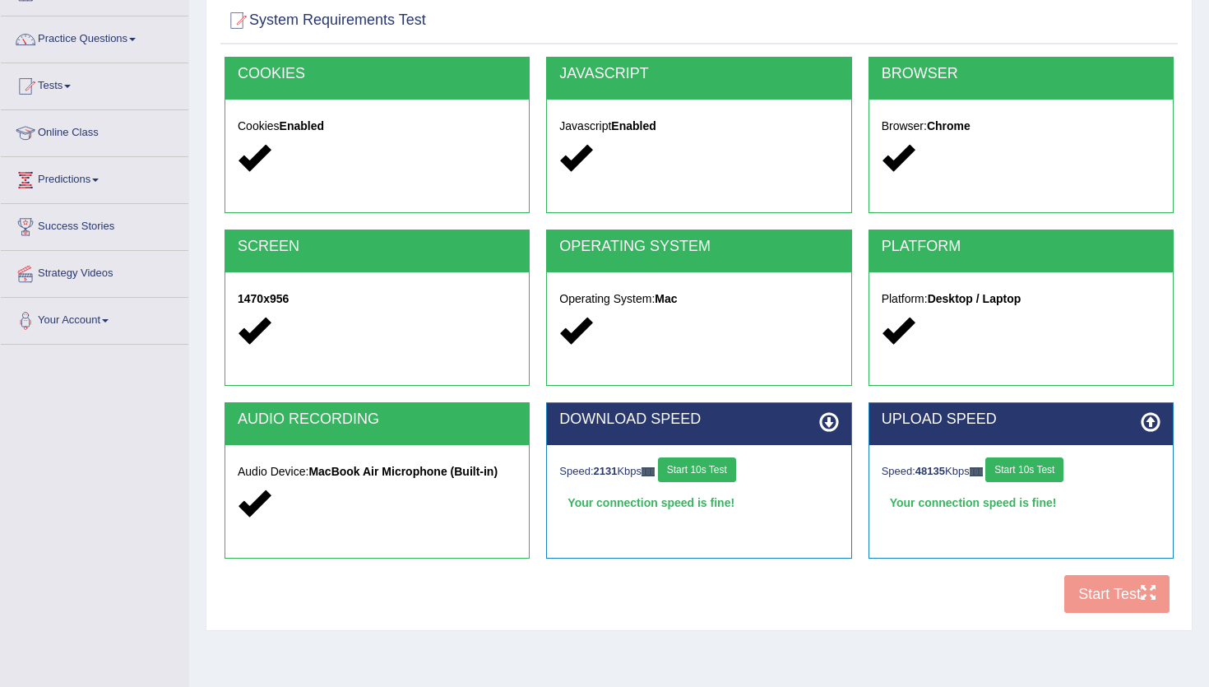
scroll to position [129, 0]
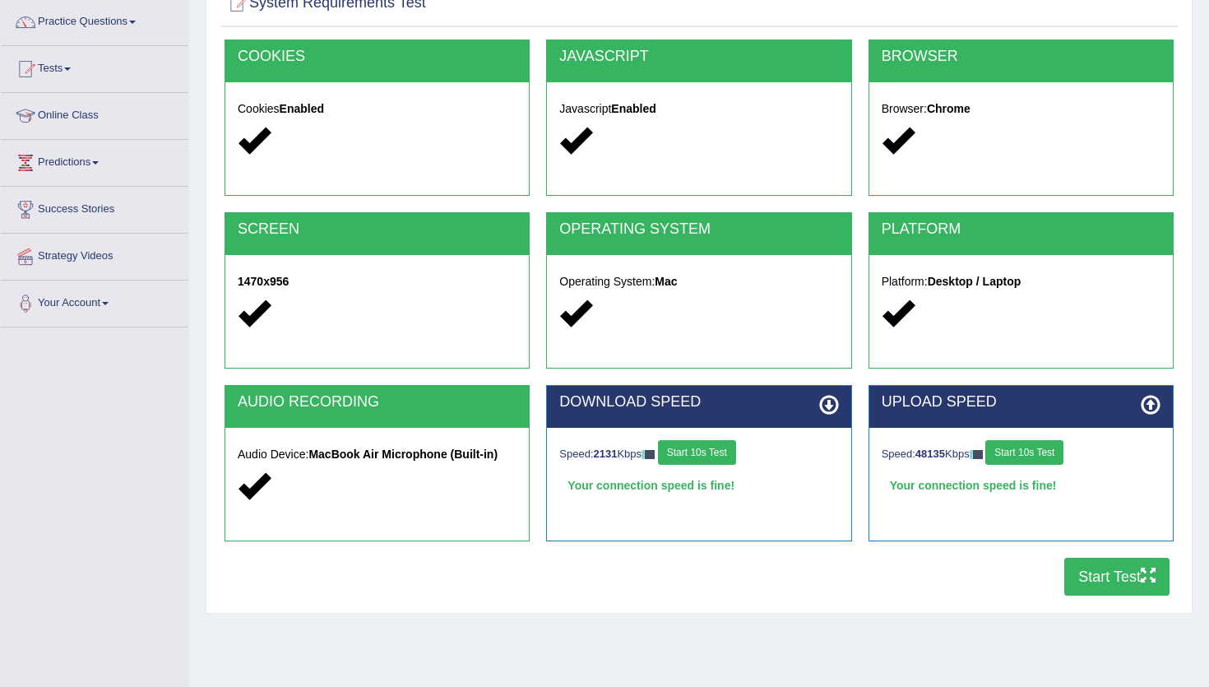
click at [1123, 567] on button "Start Test" at bounding box center [1116, 577] width 105 height 38
